Goal: Task Accomplishment & Management: Manage account settings

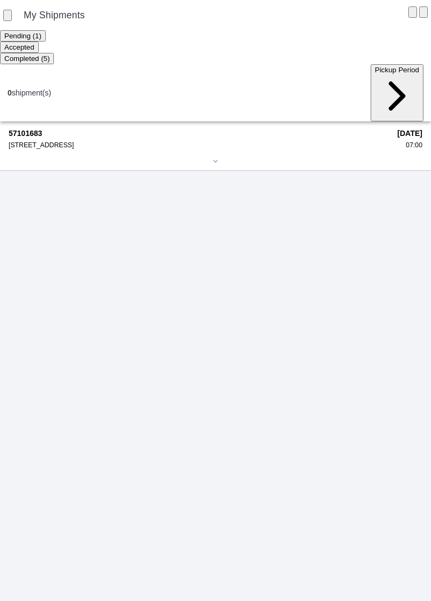
click at [50, 129] on div "57101683 [STREET_ADDRESS]" at bounding box center [200, 139] width 382 height 20
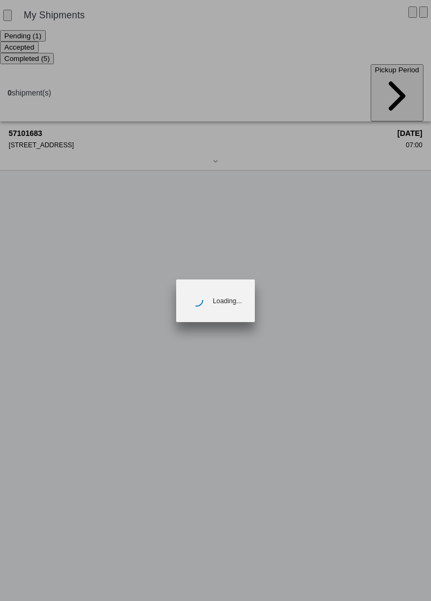
click at [57, 110] on ion-backdrop at bounding box center [215, 300] width 431 height 601
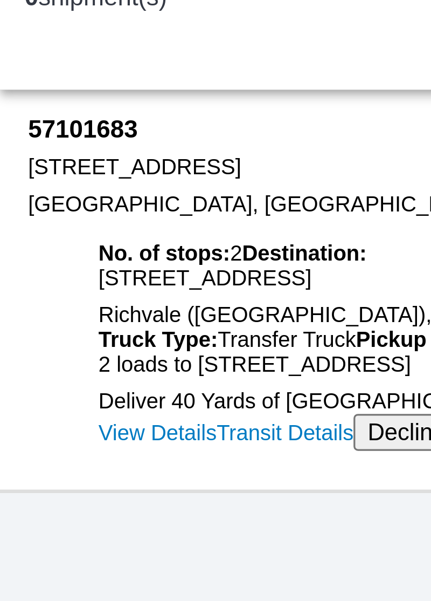
click at [67, 194] on ion-col "Truck Type:" at bounding box center [48, 198] width 37 height 8
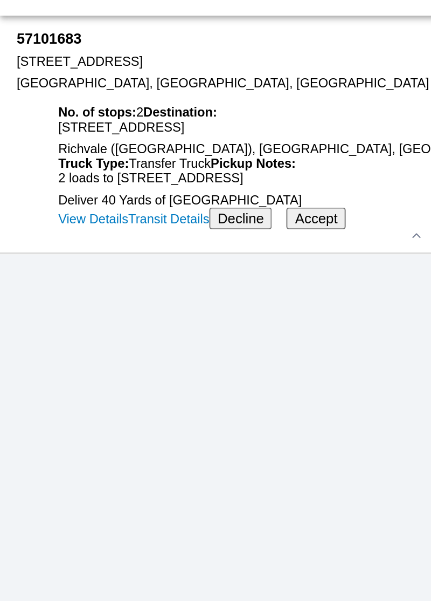
click at [56, 230] on link "View Details" at bounding box center [48, 227] width 36 height 8
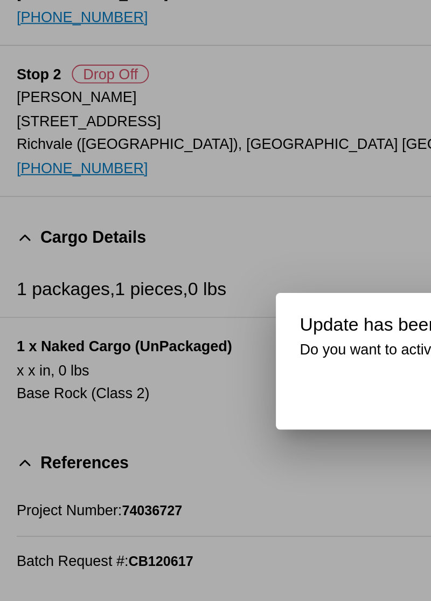
click at [178, 230] on ion-backdrop at bounding box center [215, 300] width 431 height 601
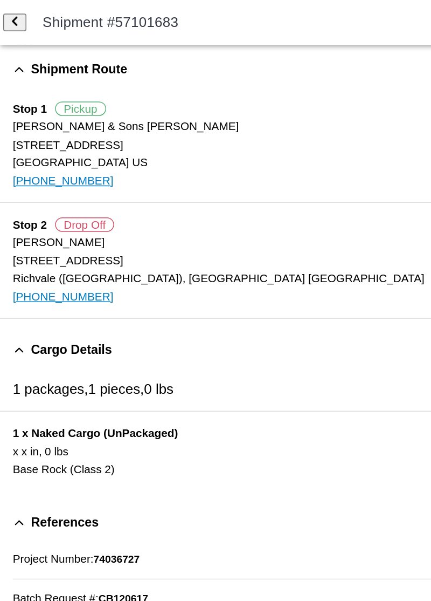
click at [13, 16] on span "back" at bounding box center [9, 15] width 7 height 8
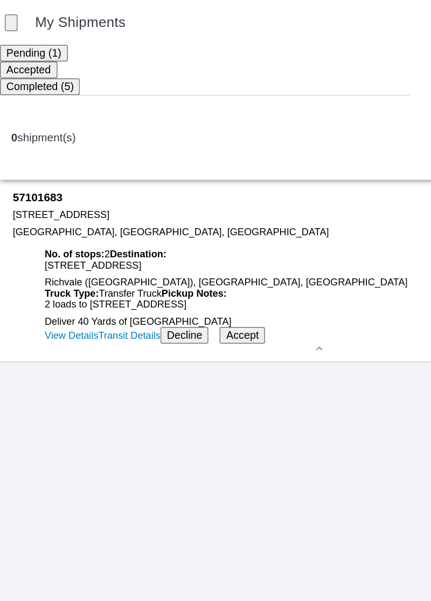
click at [179, 232] on button "Accept" at bounding box center [163, 225] width 31 height 11
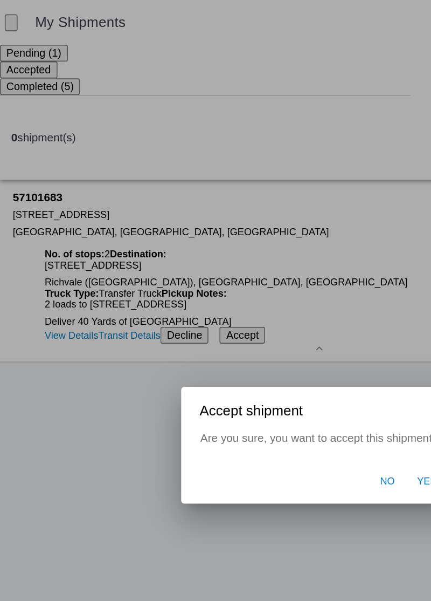
click at [285, 328] on span "Yes" at bounding box center [288, 325] width 13 height 10
